Goal: Task Accomplishment & Management: Use online tool/utility

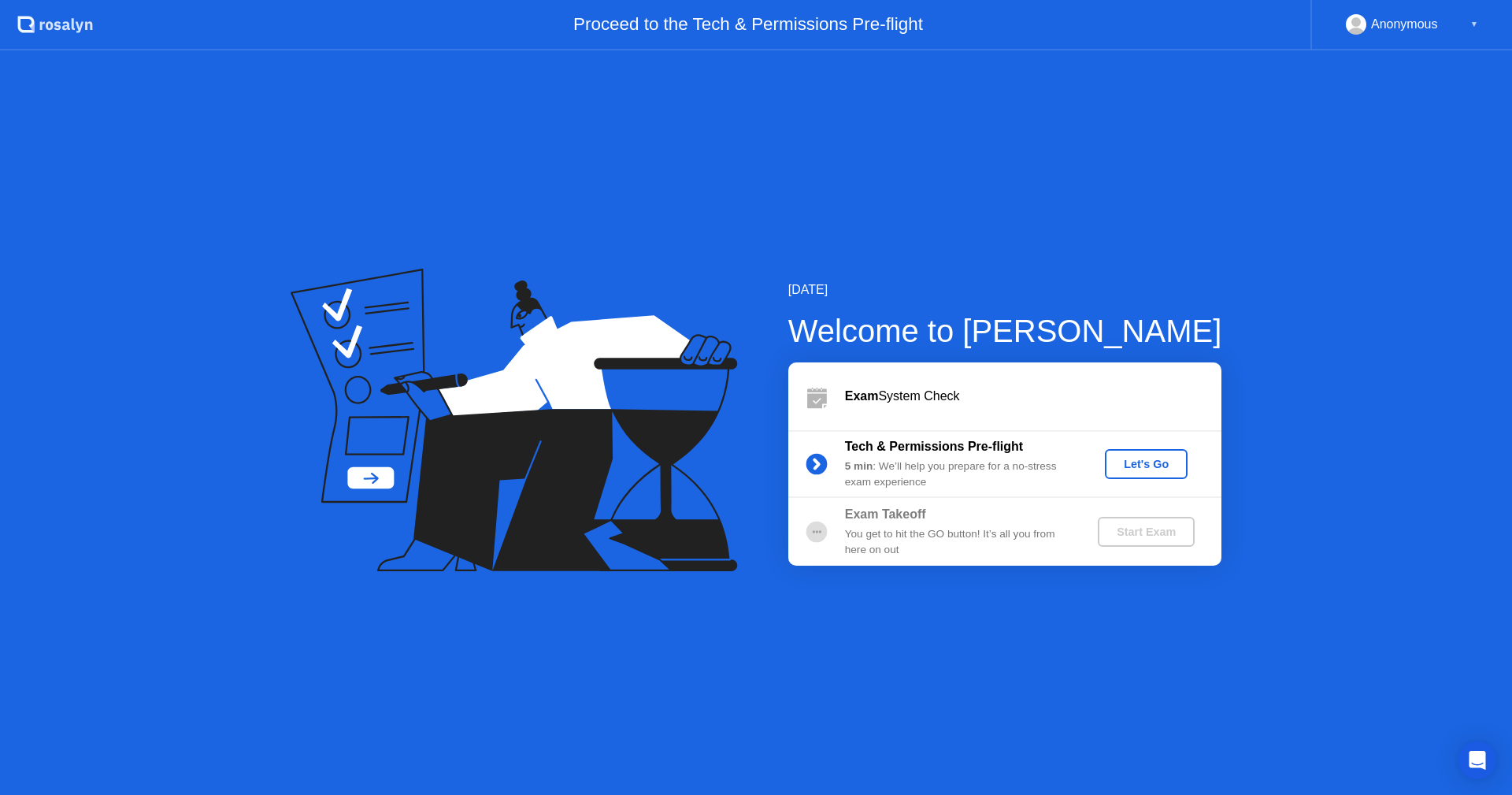
click at [1152, 452] on button "Let's Go" at bounding box center [1147, 463] width 83 height 30
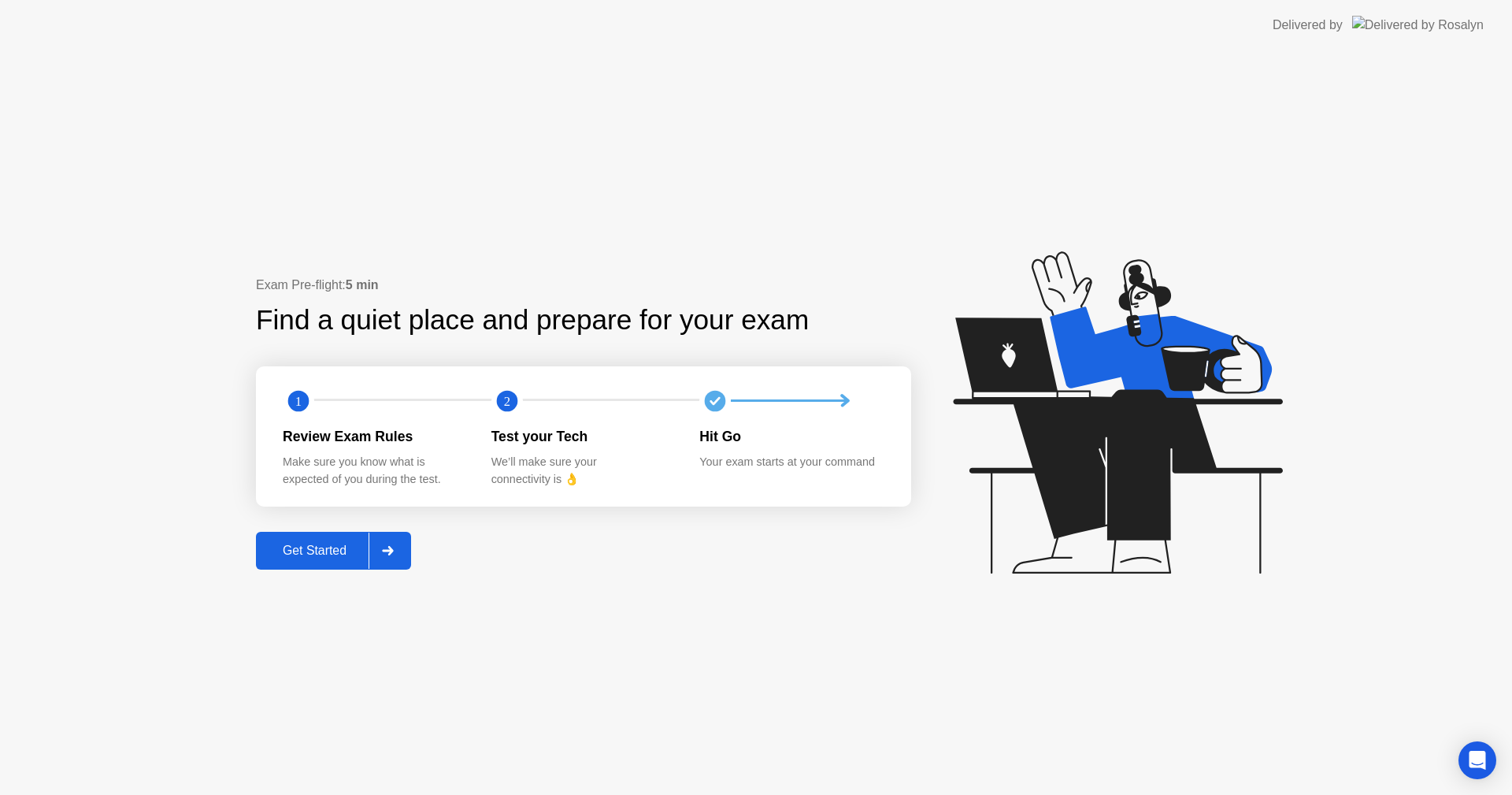
drag, startPoint x: 337, startPoint y: 558, endPoint x: 349, endPoint y: 595, distance: 38.9
click at [349, 595] on div "Exam Pre-flight: 5 min Find a quiet place and prepare for your exam 1 2 Review …" at bounding box center [756, 423] width 1512 height 745
click at [345, 549] on div "Get Started" at bounding box center [314, 550] width 108 height 14
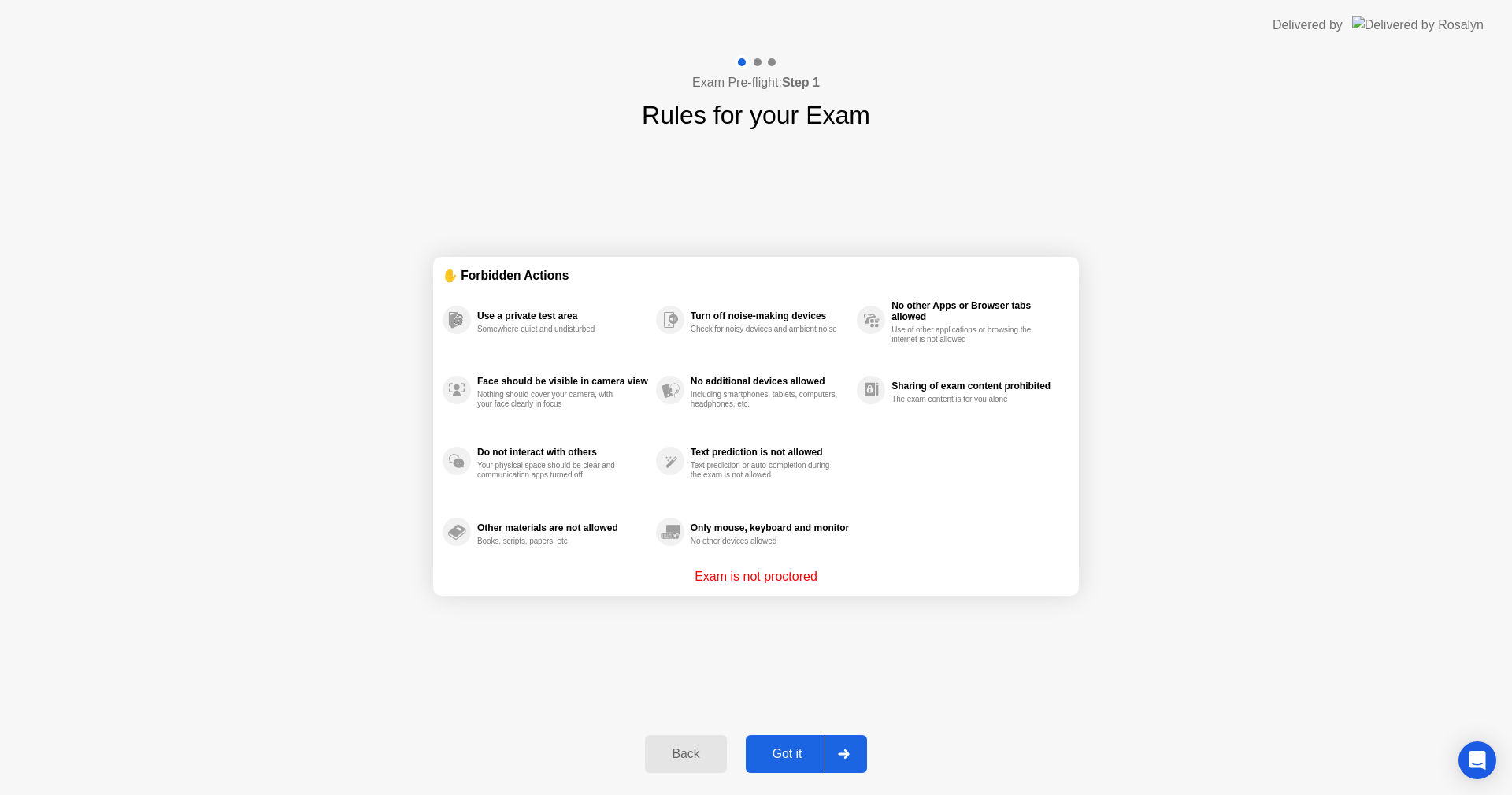
click at [754, 753] on div "Got it" at bounding box center [787, 753] width 74 height 14
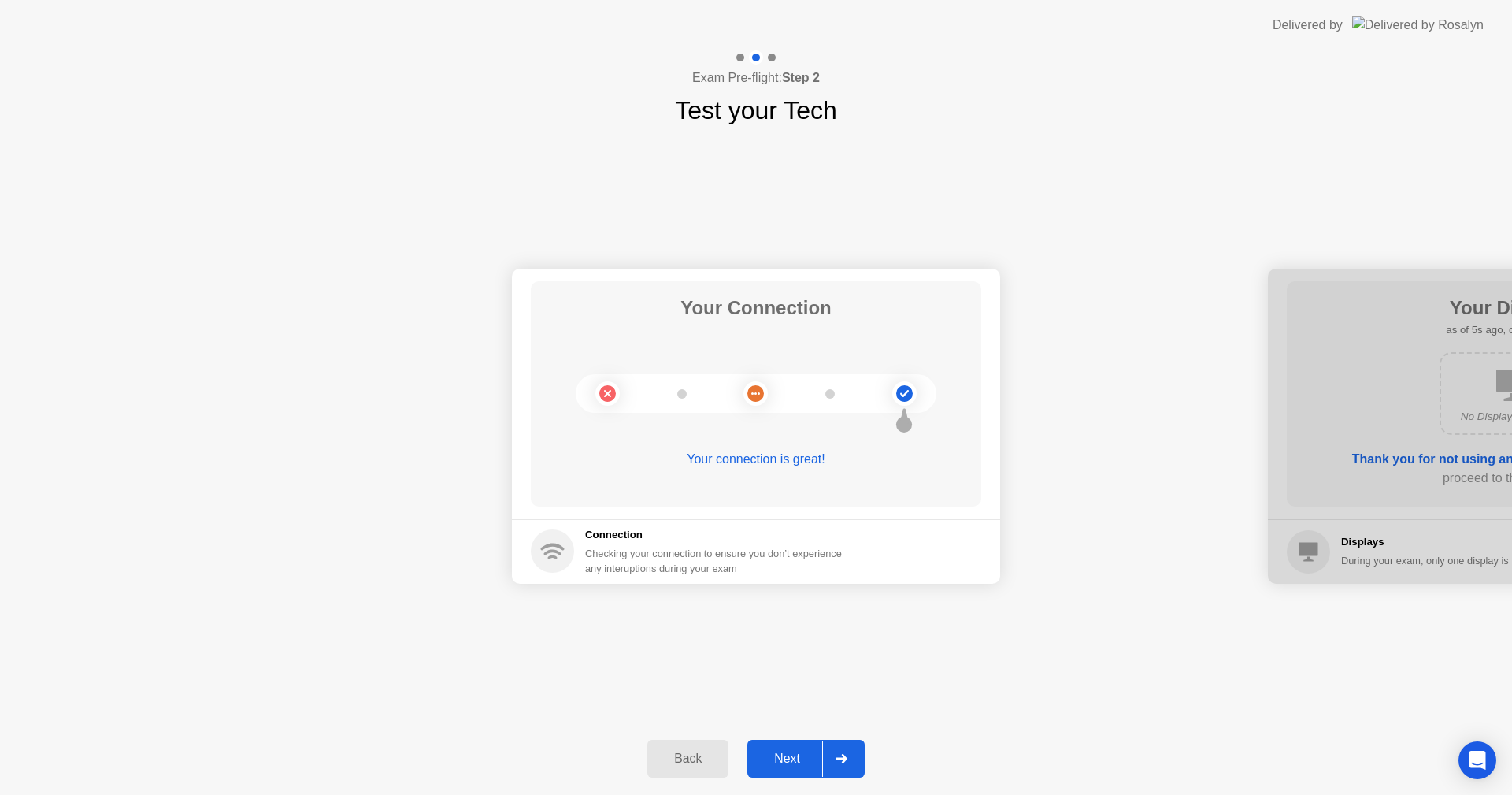
click at [756, 396] on circle at bounding box center [756, 393] width 17 height 17
click at [784, 757] on div "Next" at bounding box center [787, 758] width 70 height 14
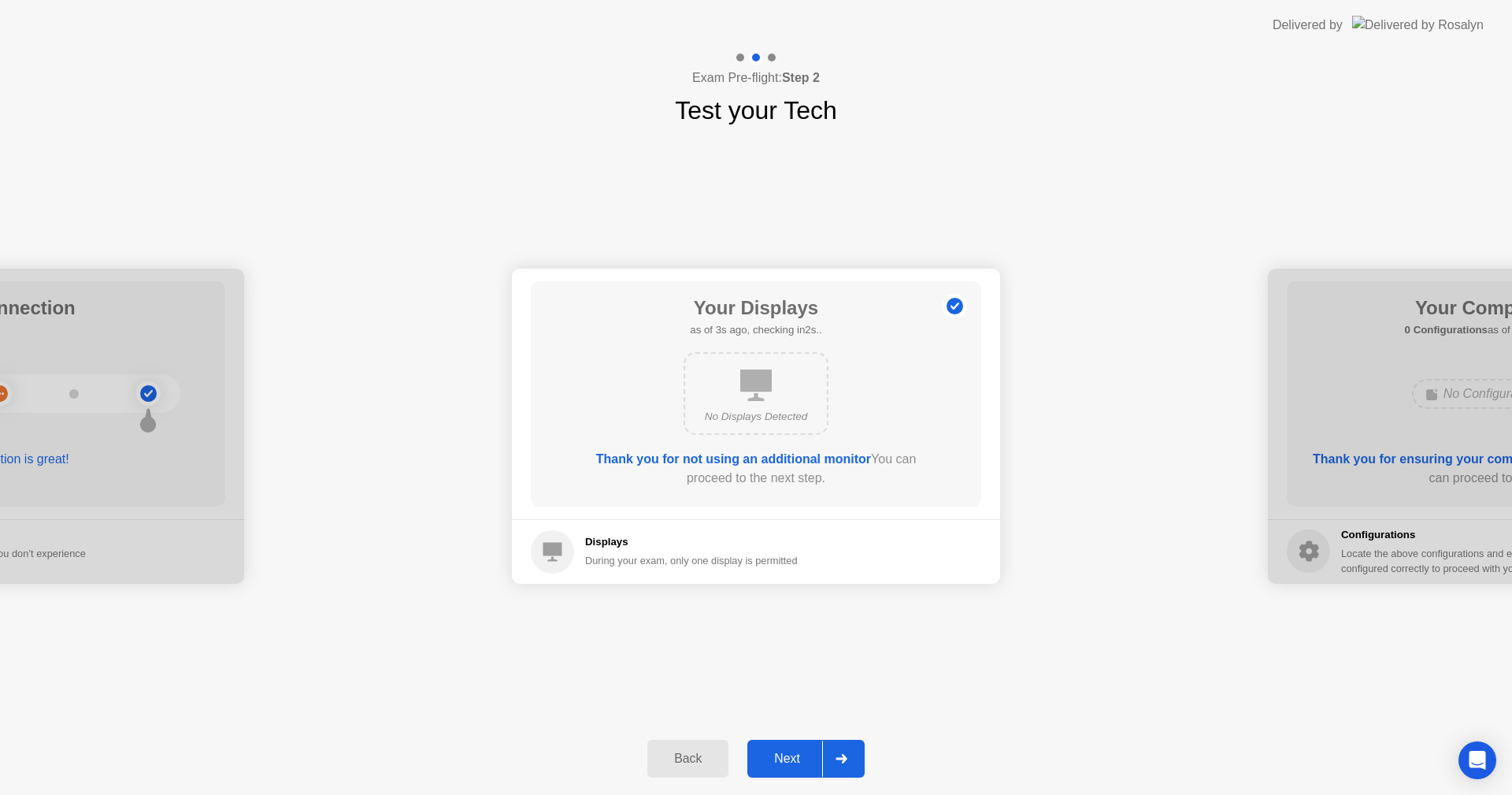
click at [793, 756] on div "Next" at bounding box center [787, 758] width 70 height 14
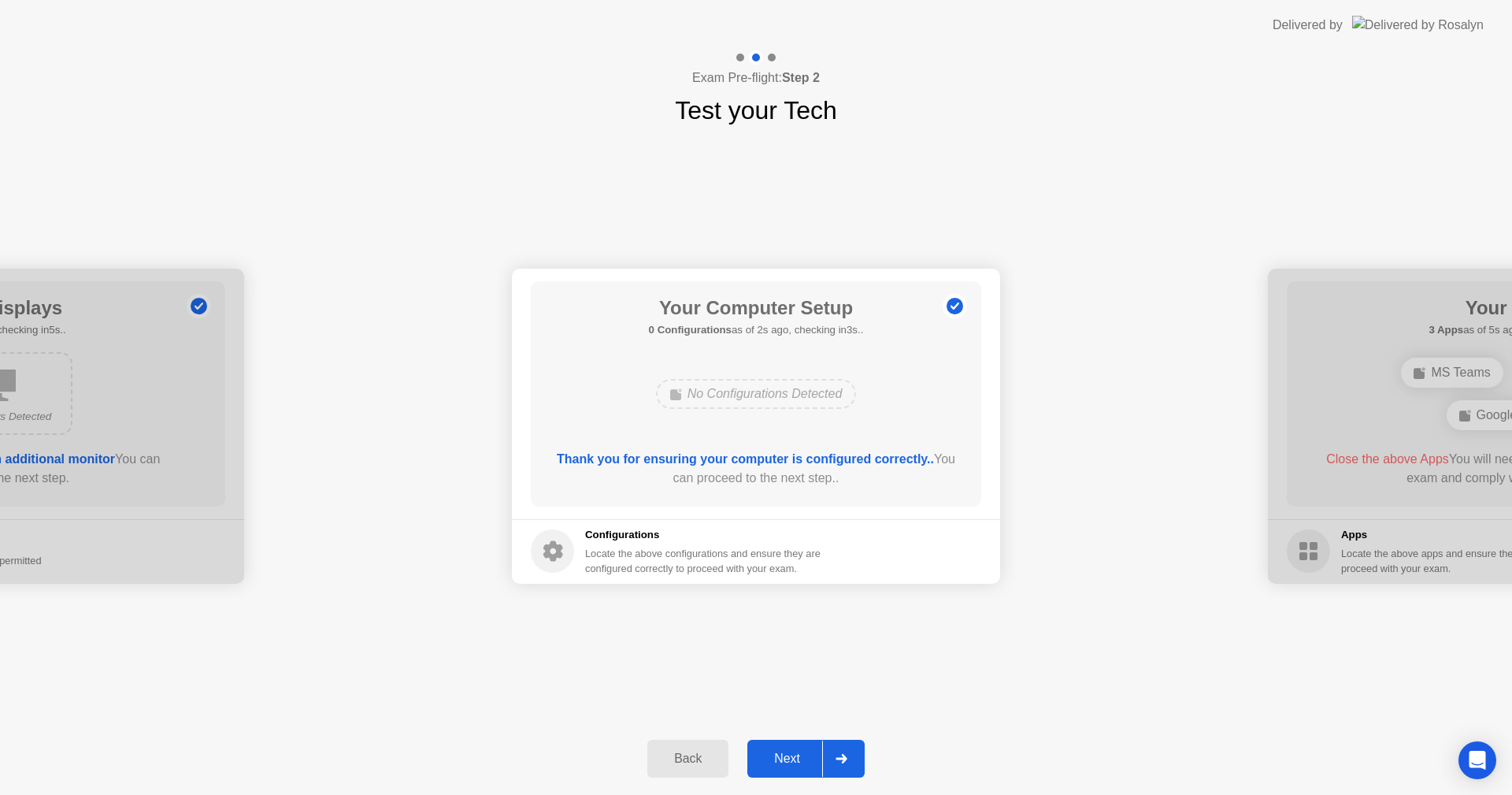
click at [795, 752] on div "Next" at bounding box center [787, 758] width 70 height 14
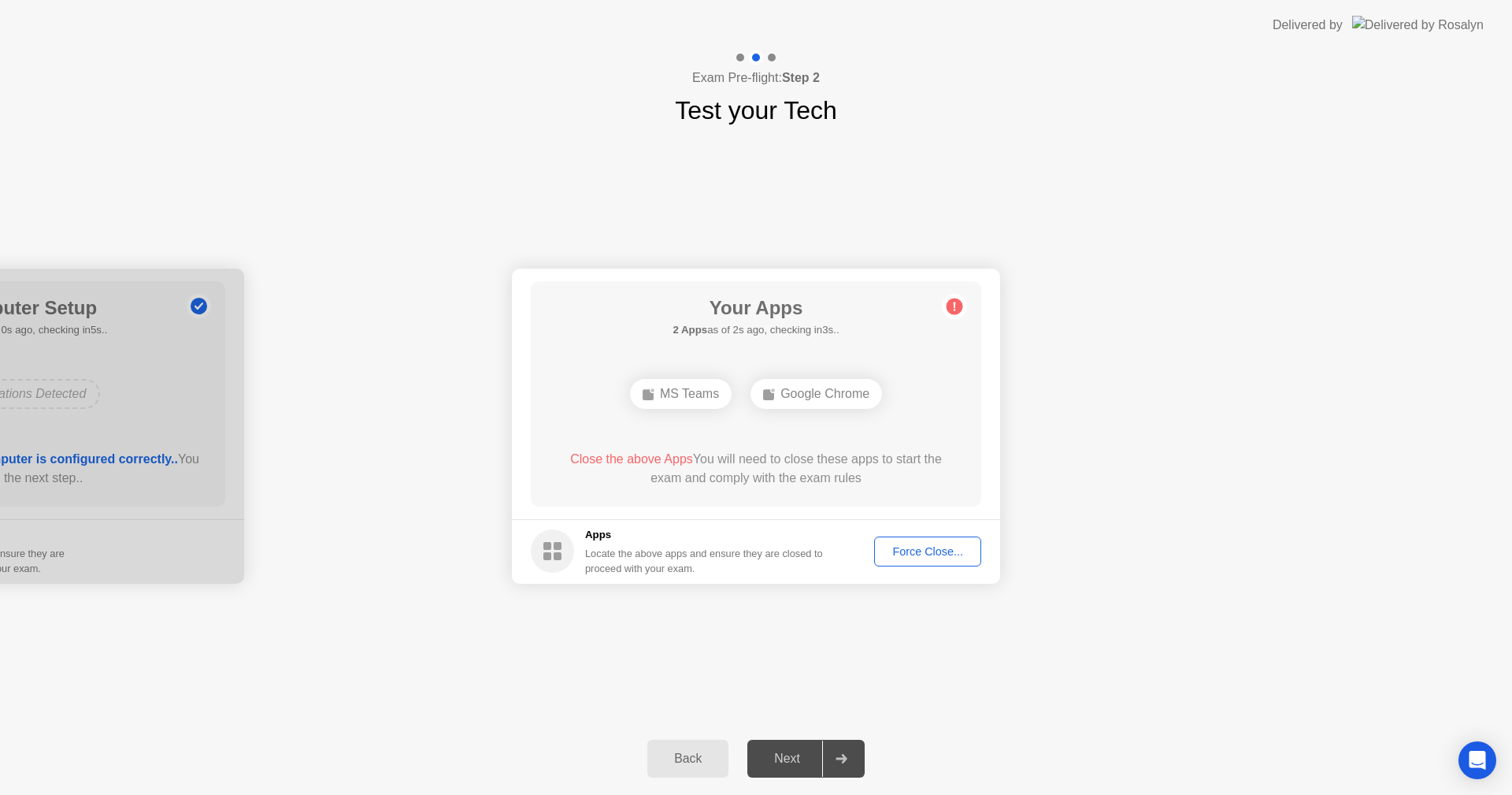
click at [926, 555] on div "Force Close..." at bounding box center [927, 550] width 96 height 13
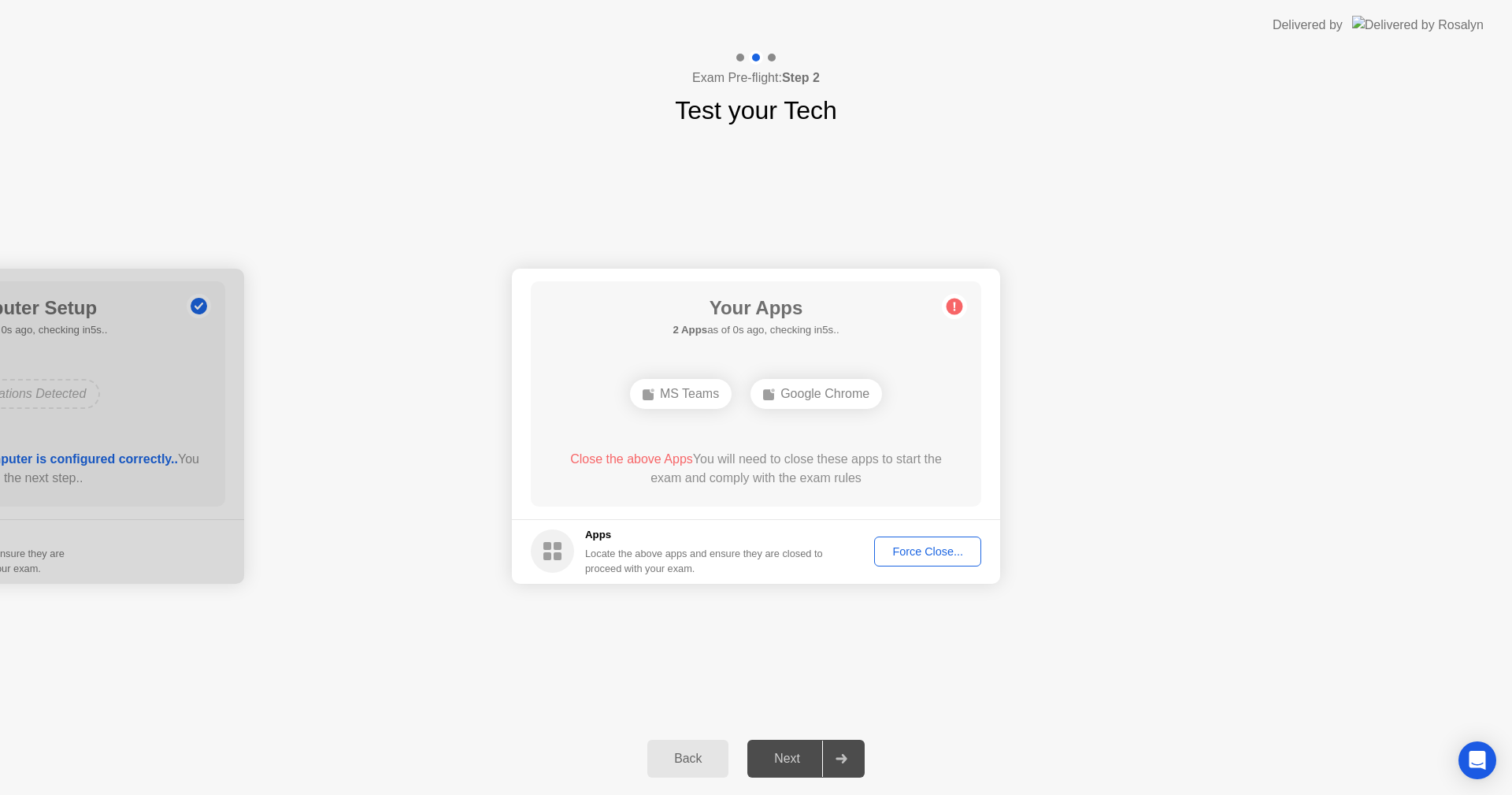
click at [917, 557] on div "Force Close..." at bounding box center [927, 550] width 96 height 13
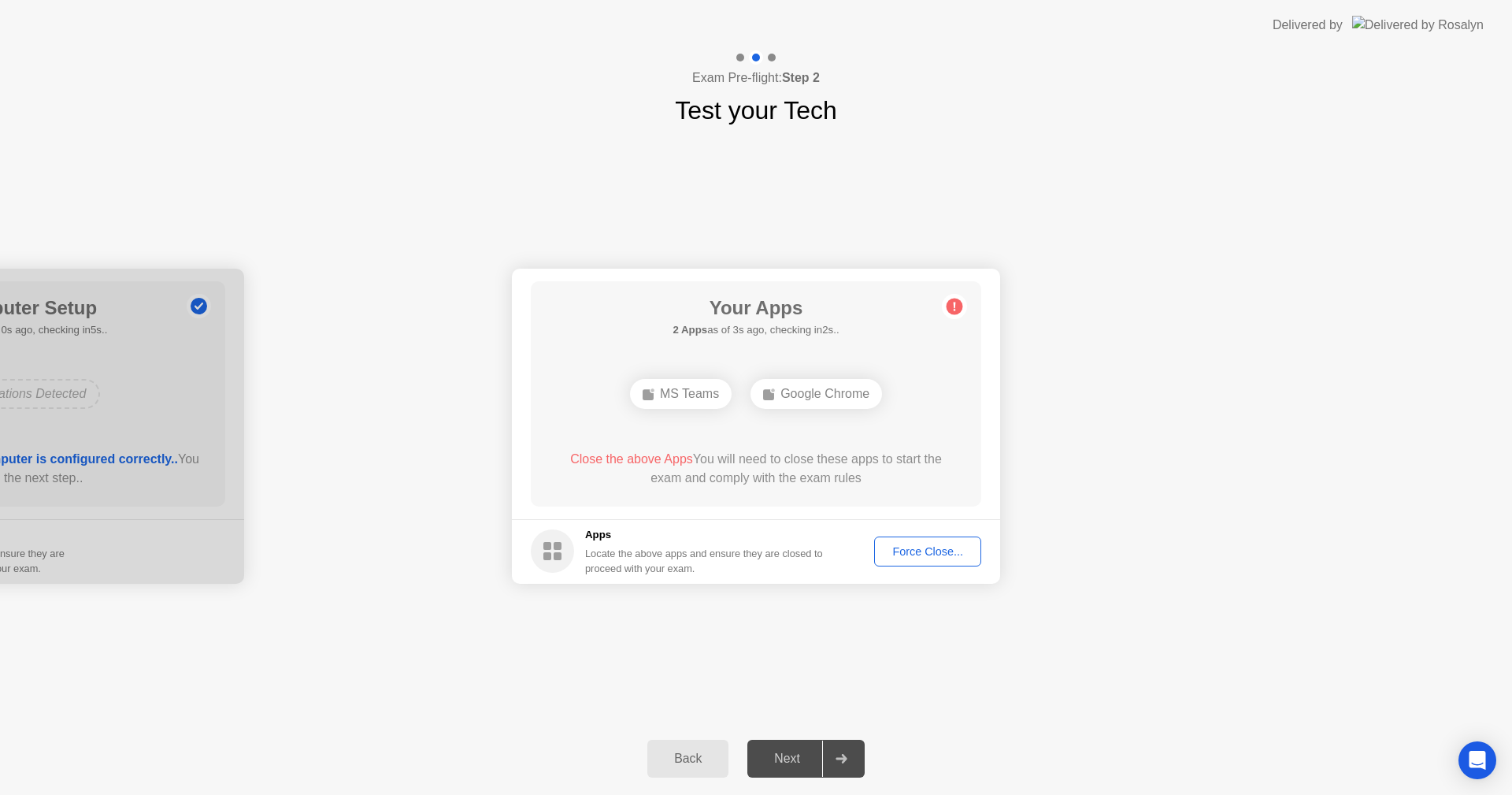
click at [879, 540] on button "Force Close..." at bounding box center [928, 551] width 107 height 30
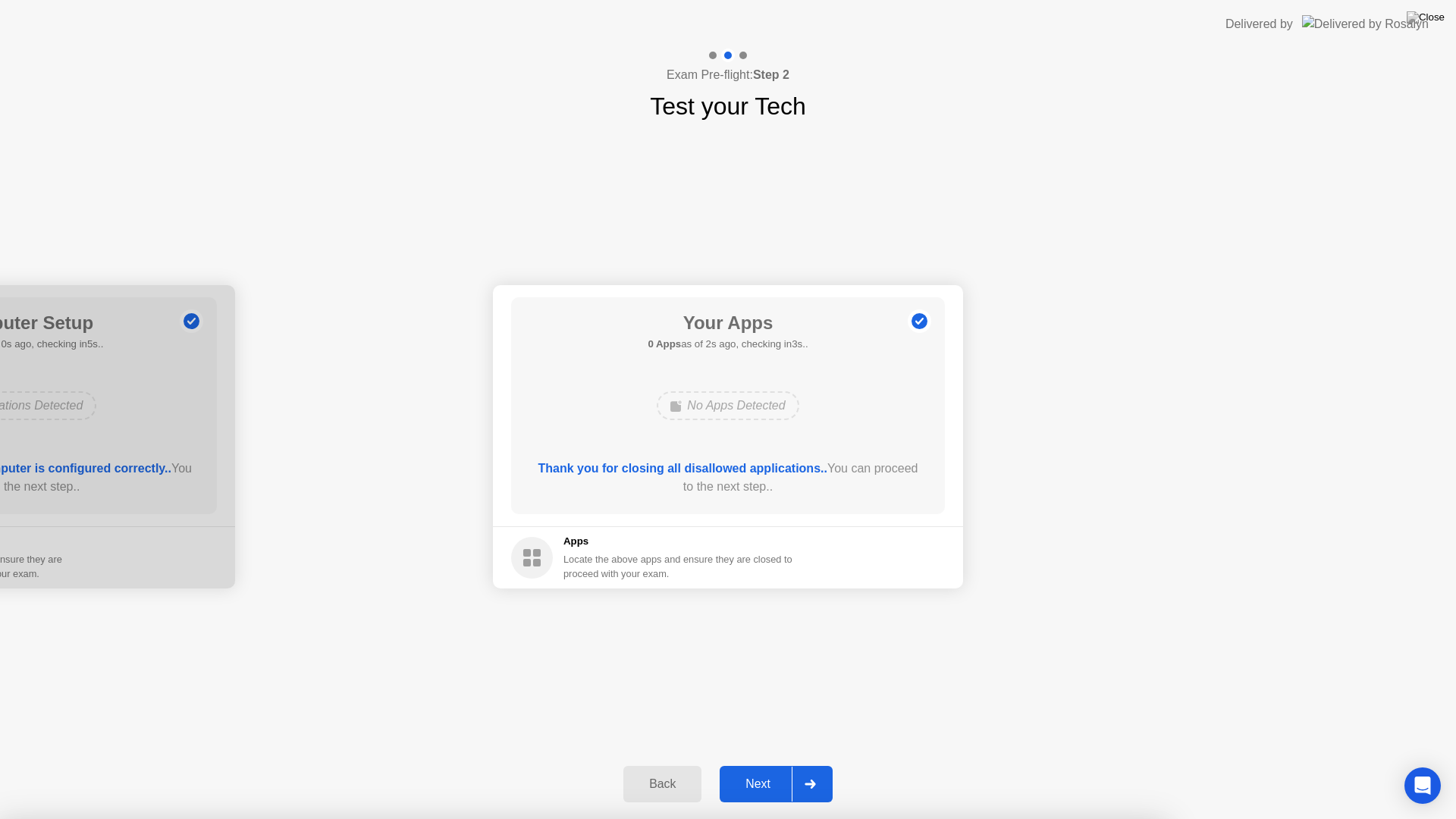
click at [759, 765] on div "Next" at bounding box center [758, 784] width 68 height 13
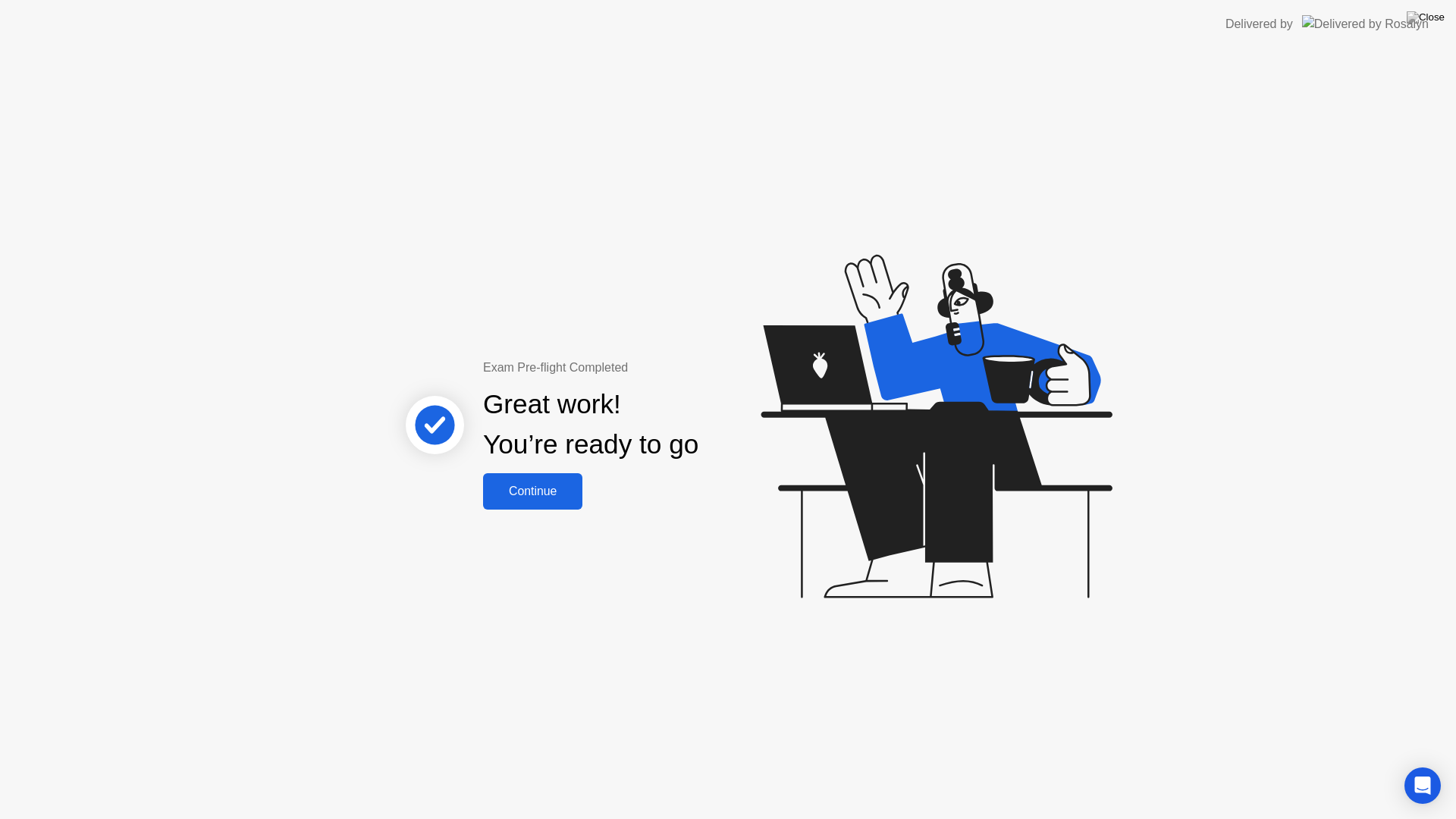
click at [543, 487] on div "Continue" at bounding box center [532, 491] width 91 height 13
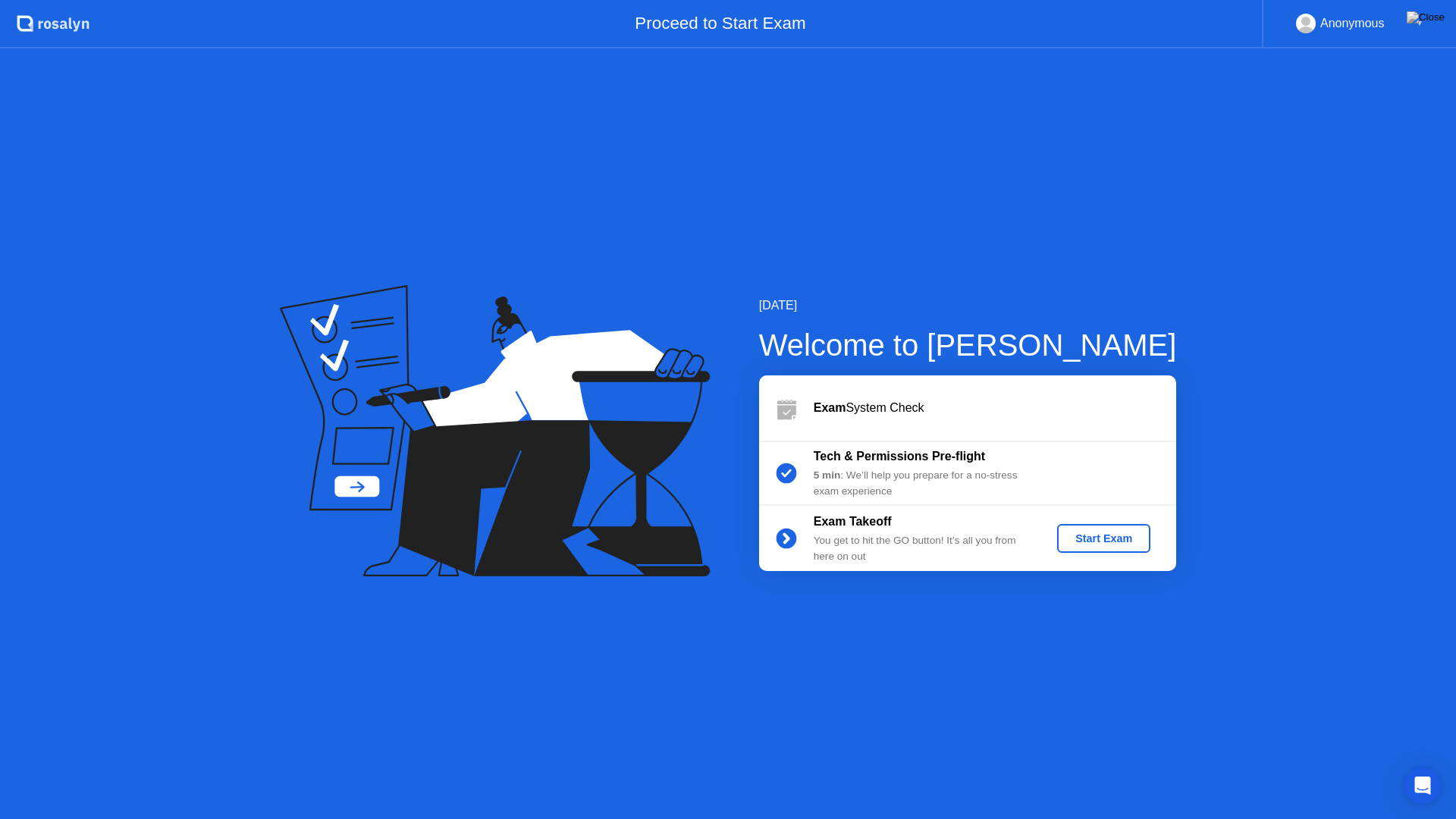
click at [1069, 538] on div "Start Exam" at bounding box center [1103, 538] width 81 height 12
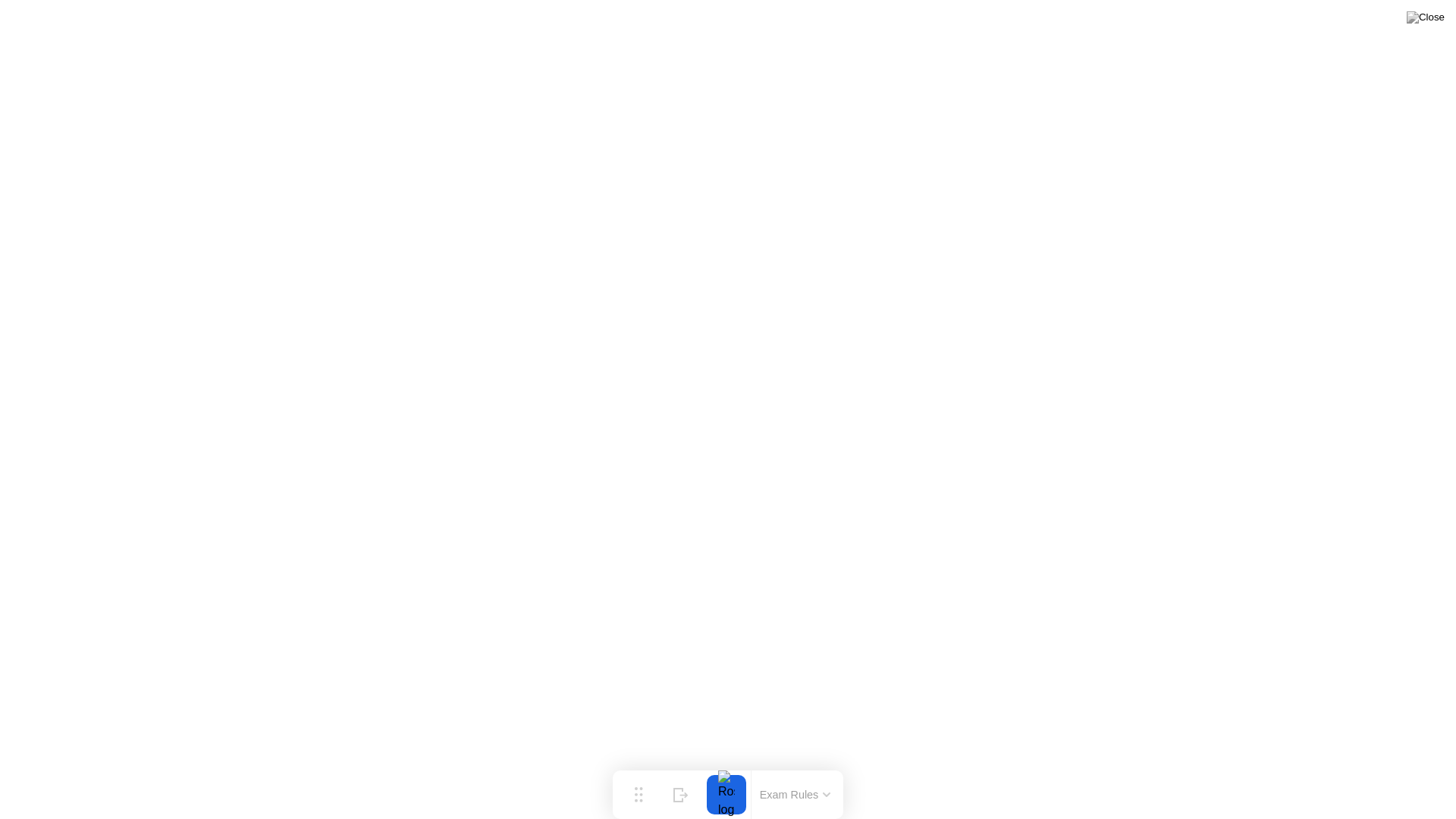
click at [772, 765] on button "Exam Rules" at bounding box center [795, 794] width 80 height 13
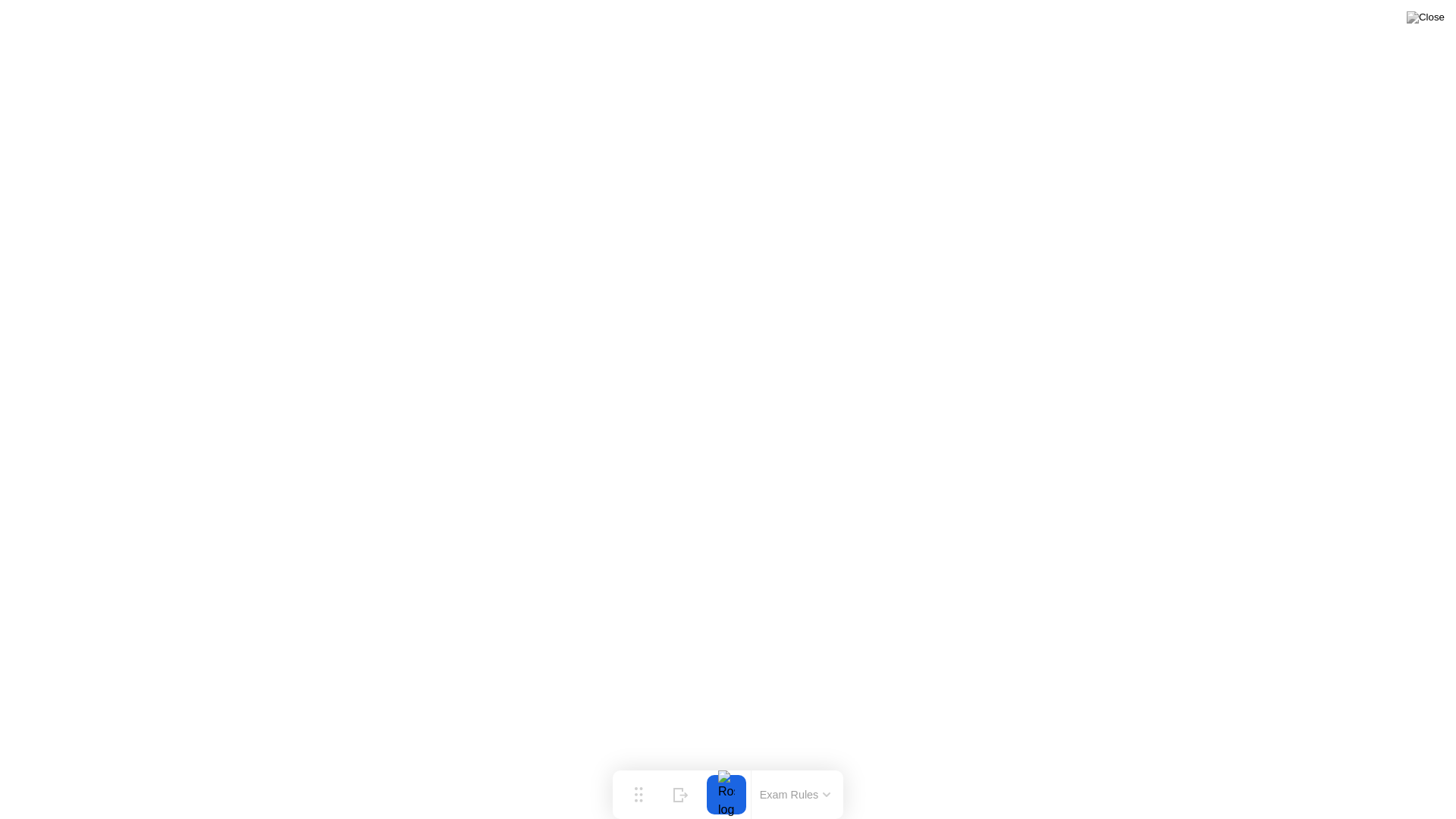
click at [728, 765] on div at bounding box center [726, 794] width 31 height 39
click at [732, 765] on div at bounding box center [726, 794] width 31 height 39
click at [761, 765] on div "Exam Rules" at bounding box center [794, 794] width 88 height 49
click at [795, 765] on button "Exam Rules" at bounding box center [795, 794] width 80 height 13
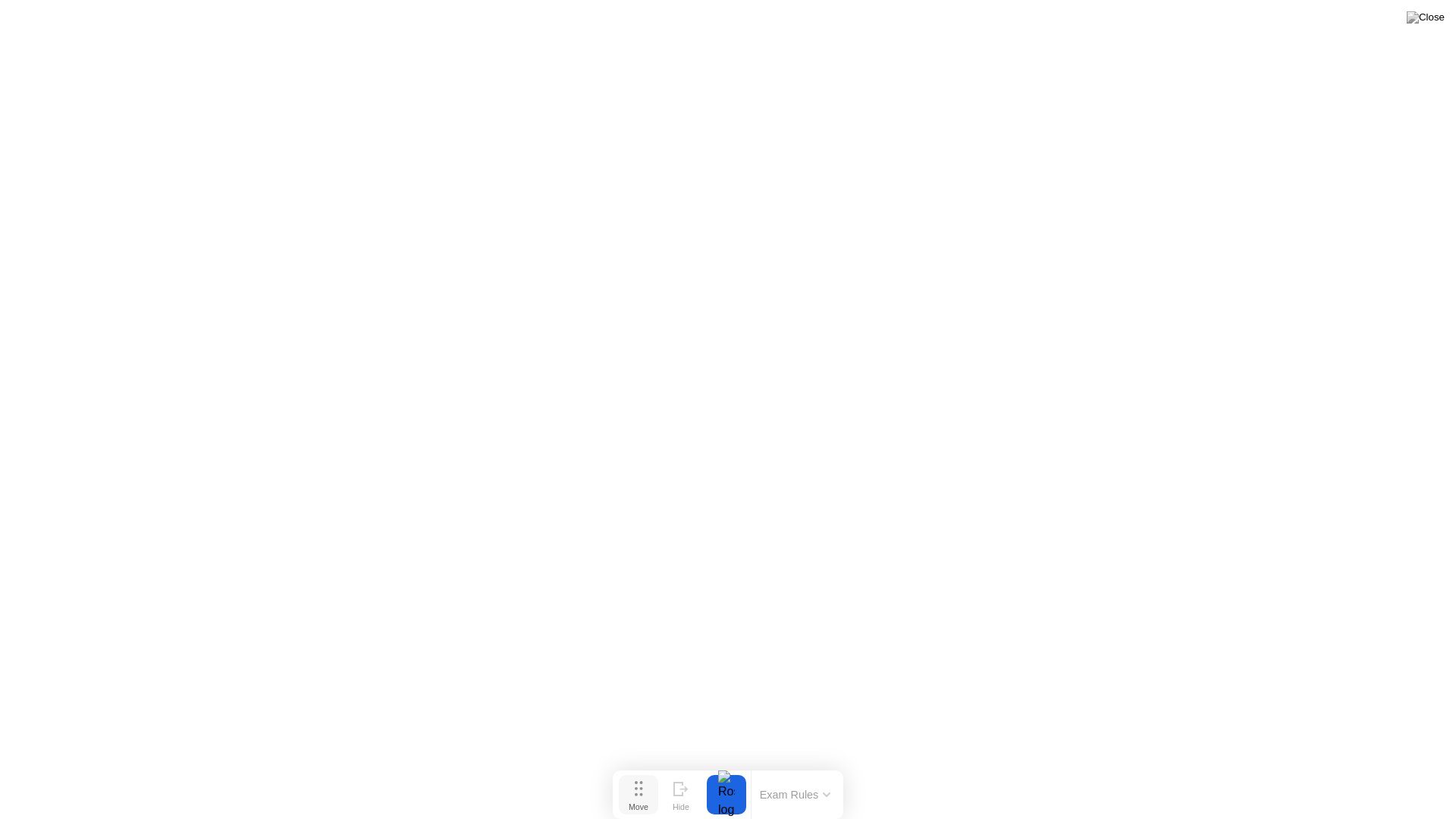
click at [649, 765] on button "Move" at bounding box center [638, 794] width 39 height 39
click at [673, 765] on div "Hide" at bounding box center [681, 808] width 16 height 10
click at [1332, 765] on div "End Proctoring Session" at bounding box center [1331, 776] width 169 height 13
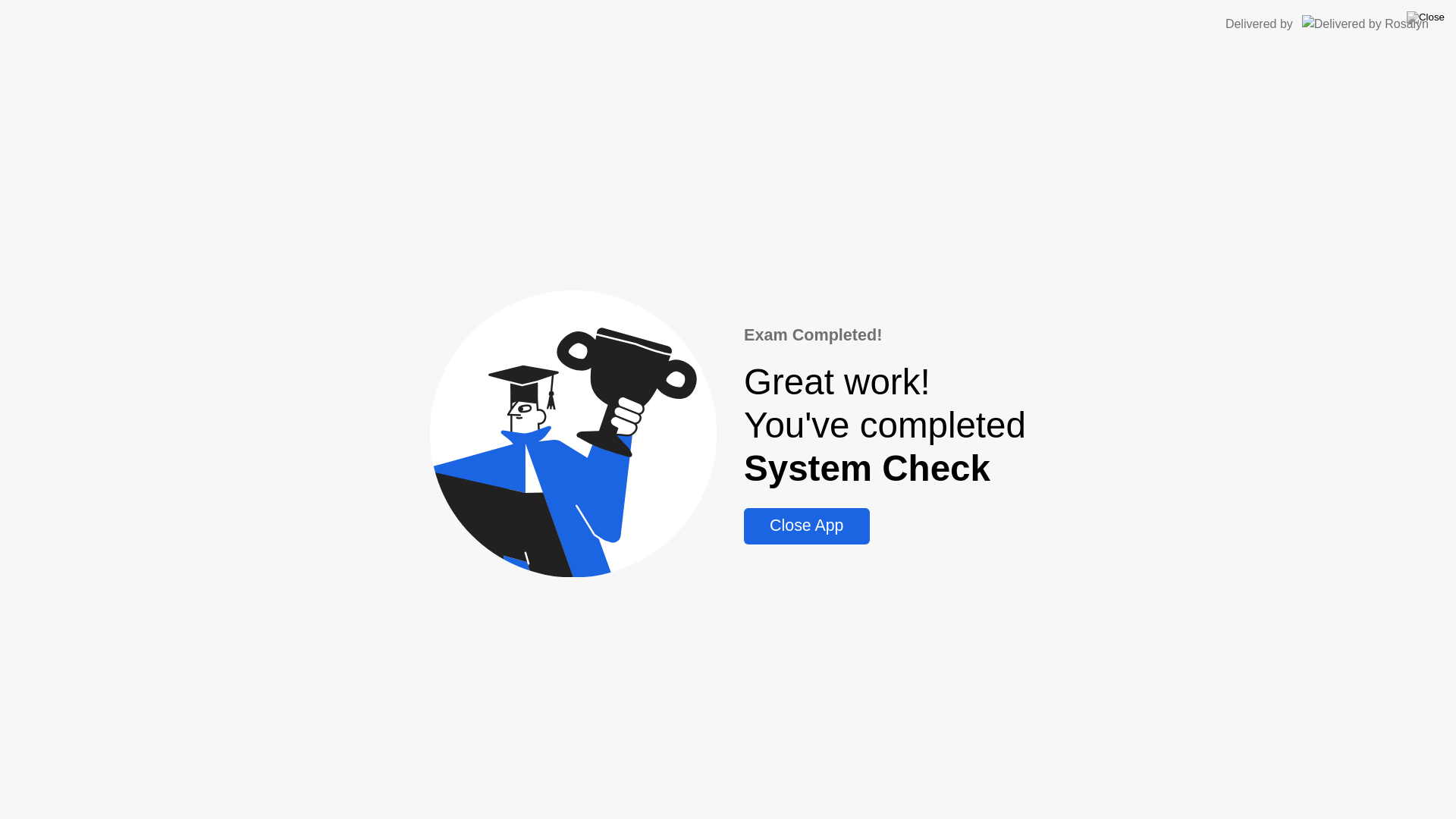
click at [834, 519] on div "Close App" at bounding box center [807, 526] width 116 height 19
